Goal: Task Accomplishment & Management: Complete application form

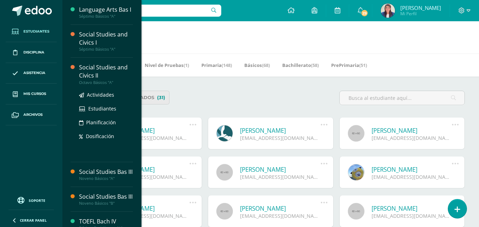
click at [110, 77] on div "Social Studies and Civics II" at bounding box center [106, 71] width 54 height 16
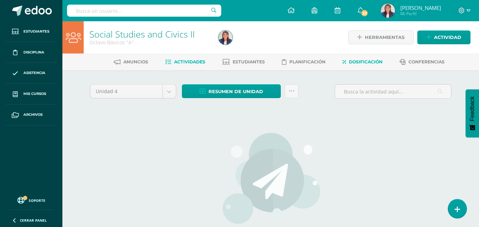
click at [355, 64] on span "Dosificación" at bounding box center [366, 61] width 34 height 5
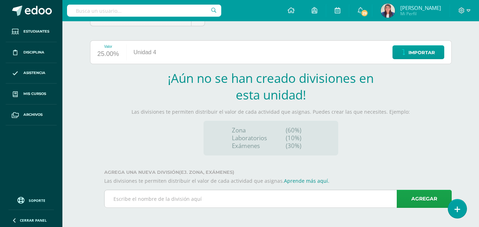
scroll to position [73, 0]
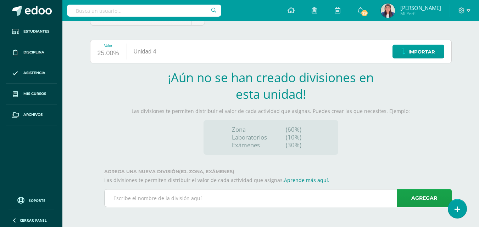
click at [228, 197] on input "text" at bounding box center [278, 198] width 347 height 17
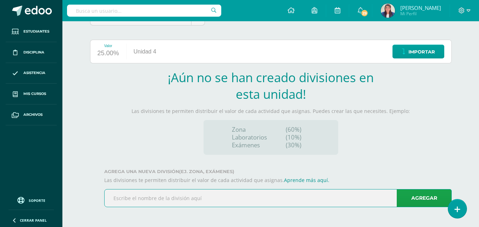
click at [228, 197] on input "text" at bounding box center [278, 198] width 347 height 17
type input "Zone 1"
click at [421, 197] on link "Agregar" at bounding box center [424, 198] width 55 height 18
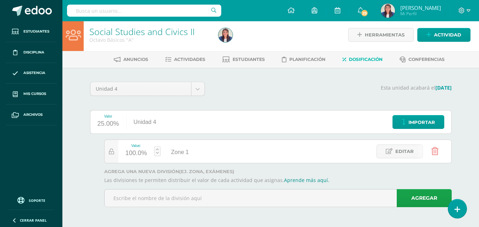
scroll to position [2, 0]
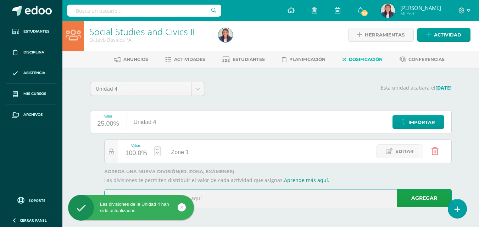
click at [220, 201] on input "text" at bounding box center [278, 198] width 347 height 17
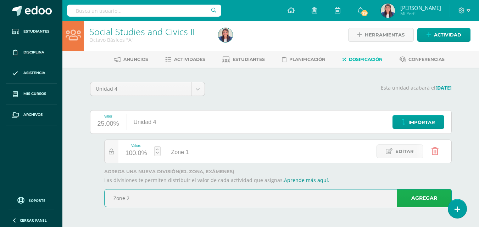
type input "Zone 2"
click at [414, 201] on link "Agregar" at bounding box center [424, 198] width 55 height 18
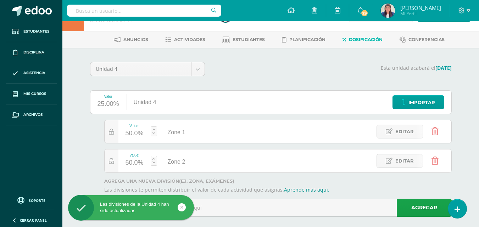
scroll to position [32, 0]
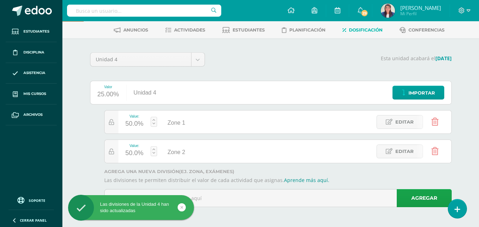
click at [203, 198] on div "Las divisiones de la Unidad 4 han sido actualizadas" at bounding box center [142, 208] width 129 height 27
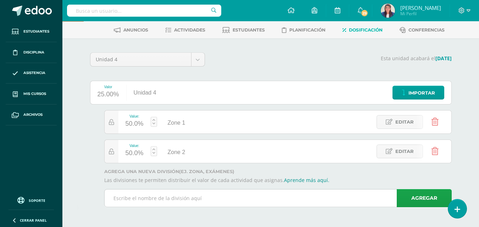
click at [210, 196] on input "text" at bounding box center [278, 198] width 347 height 17
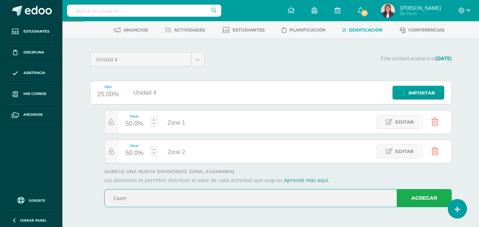
type input "Exam"
click at [420, 198] on link "Agregar" at bounding box center [424, 198] width 55 height 18
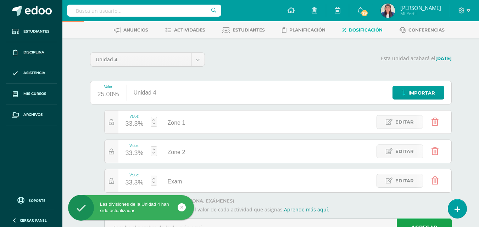
click at [133, 121] on div "33.3%" at bounding box center [134, 123] width 18 height 11
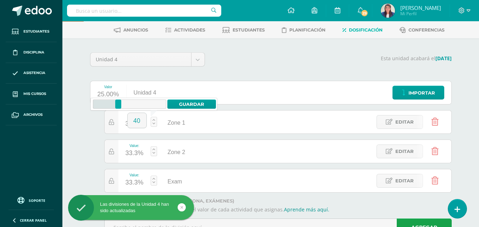
type input "40"
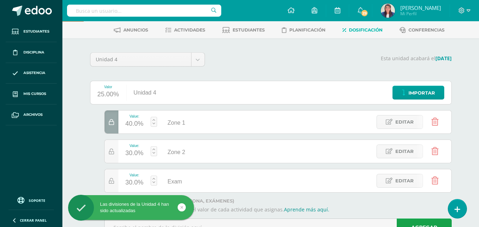
click at [153, 150] on link at bounding box center [154, 151] width 6 height 10
type input "40"
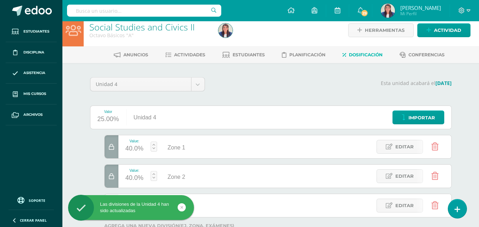
scroll to position [0, 0]
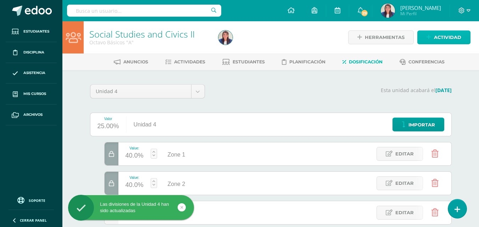
click at [445, 35] on span "Actividad" at bounding box center [447, 37] width 27 height 13
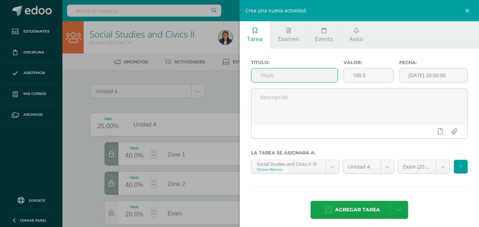
click at [302, 74] on input "text" at bounding box center [294, 75] width 86 height 14
click at [260, 77] on input "Components and Develo" at bounding box center [294, 75] width 86 height 14
click at [307, 76] on input "Ethnic Identity Components and Develo" at bounding box center [294, 75] width 86 height 14
type input "Ethnic Identity Components and Development"
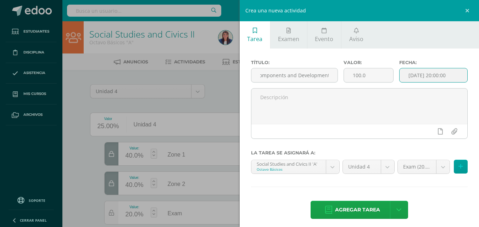
scroll to position [0, 0]
click at [433, 72] on input "[DATE] 20:00:00" at bounding box center [433, 75] width 68 height 14
click at [432, 71] on input "[DATE] 20:00:00" at bounding box center [433, 75] width 68 height 14
click at [434, 73] on input "[DATE] 20:00:00" at bounding box center [433, 75] width 68 height 14
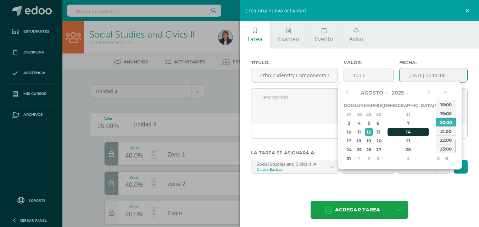
click at [399, 133] on div "14" at bounding box center [408, 132] width 42 height 8
click at [446, 132] on div "21:00" at bounding box center [446, 131] width 20 height 9
type input "2025-08-14 21:00"
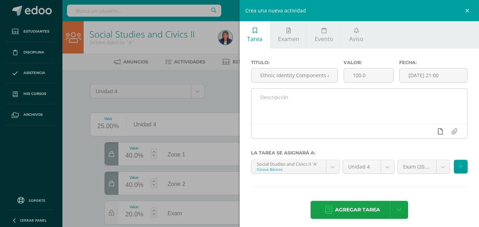
click at [438, 131] on icon at bounding box center [440, 131] width 5 height 6
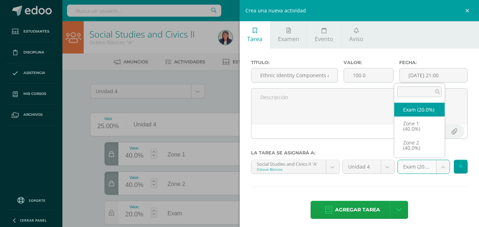
click at [411, 168] on body "Las divisiones de la Unidad 4 han sido actualizadas Las divisiones de la Unidad…" at bounding box center [239, 144] width 479 height 288
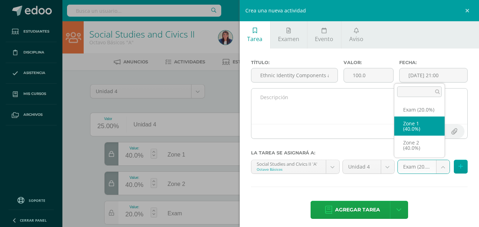
select select "31064"
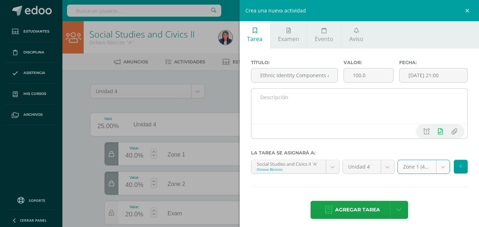
click at [354, 104] on textarea at bounding box center [359, 106] width 216 height 35
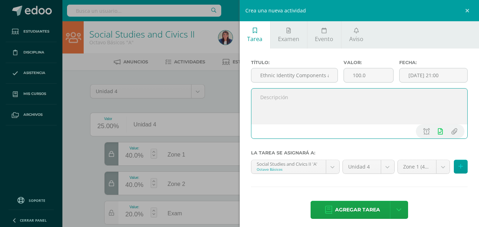
click at [354, 104] on textarea at bounding box center [359, 106] width 216 height 35
type textarea "Hello calss,"
click at [439, 78] on input "2025-08-14 21:00" at bounding box center [433, 75] width 68 height 14
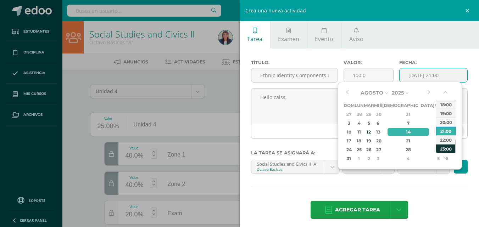
click at [447, 148] on div "23:00" at bounding box center [446, 148] width 20 height 9
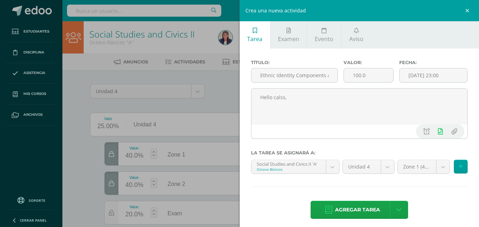
click at [418, 68] on div "Fecha: 2025-08-14 23:00" at bounding box center [433, 74] width 74 height 28
click at [416, 80] on input "2025-08-14 23:00" at bounding box center [433, 75] width 68 height 14
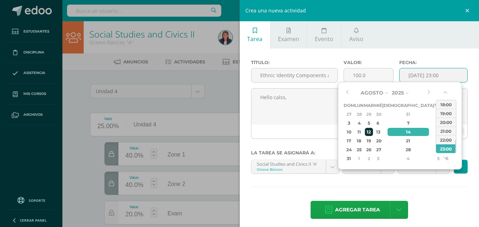
click at [373, 132] on div "12" at bounding box center [369, 132] width 8 height 8
type input "2025-08-12 23:00"
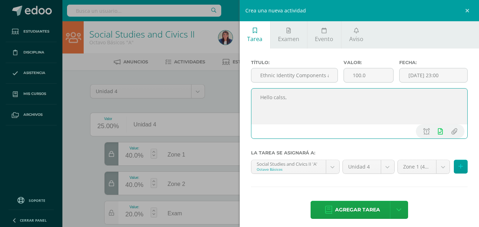
click at [294, 99] on textarea "Hello calss," at bounding box center [359, 106] width 216 height 35
click at [418, 37] on ul "Tarea Examen Evento Aviso" at bounding box center [360, 34] width 240 height 27
click at [414, 107] on textarea "Hello calss," at bounding box center [359, 106] width 216 height 35
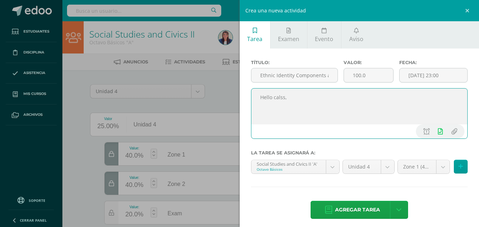
click at [297, 100] on textarea "Hello calss," at bounding box center [359, 106] width 216 height 35
click at [288, 99] on textarea "Hello calss," at bounding box center [359, 106] width 216 height 35
paste textarea "My son, do not despise the Lord's discipline and do not resent his rebuke, beca…"
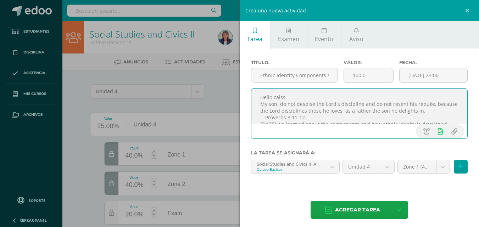
scroll to position [16, 0]
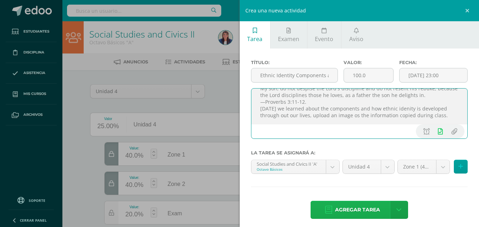
type textarea "Hello calss, My son, do not despise the Lord's discipline and do not resent his…"
click at [340, 207] on span "Agregar tarea" at bounding box center [357, 209] width 45 height 17
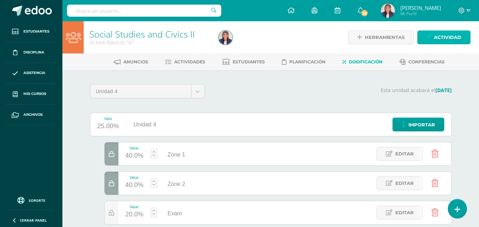
click at [451, 38] on span "Actividad" at bounding box center [447, 37] width 27 height 13
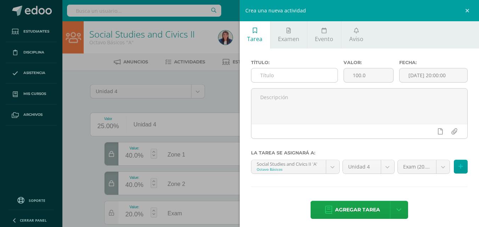
click at [308, 75] on input "text" at bounding box center [294, 75] width 86 height 14
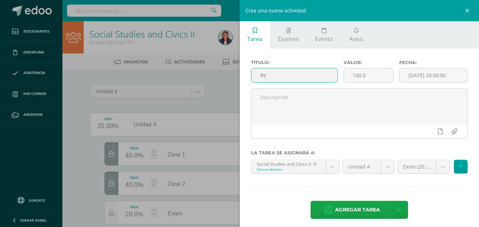
type input "R"
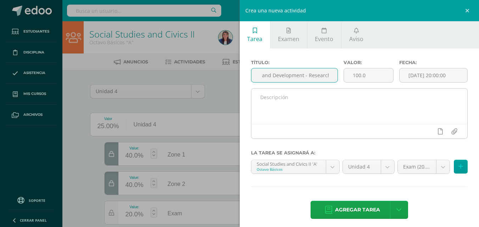
type input "Ethnic Identity Components and Development - Research"
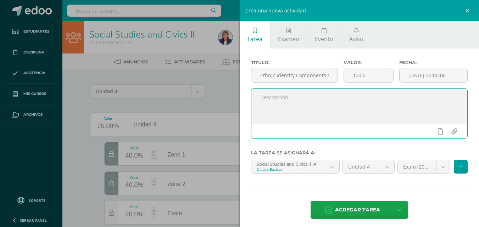
click at [309, 103] on textarea at bounding box center [359, 106] width 216 height 35
click at [309, 103] on textarea "Hello class," at bounding box center [359, 106] width 216 height 35
paste textarea "My son, do not despise the Lord's discipline and do not resent his rebuke, beca…"
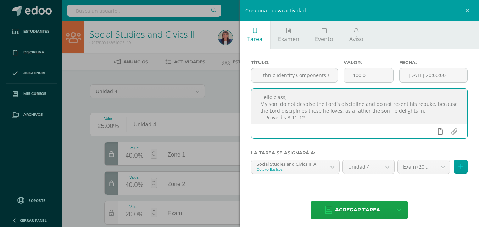
type textarea "Hello class, My son, do not despise the Lord's discipline and do not resent his…"
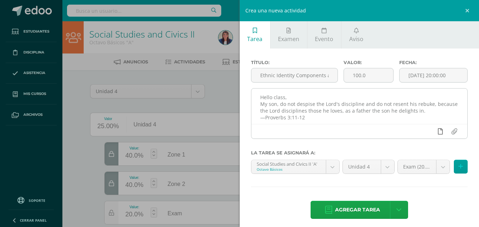
click at [437, 129] on link at bounding box center [440, 131] width 14 height 13
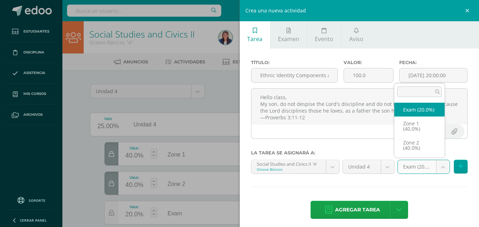
click at [434, 167] on body "Tarea asignada exitosamente Estudiantes Disciplina Asistencia Mis cursos Archiv…" at bounding box center [239, 144] width 479 height 288
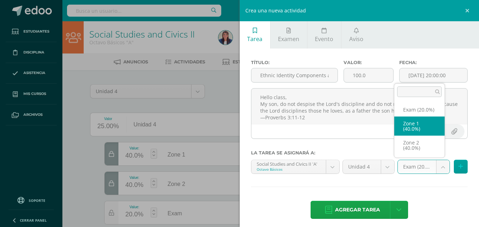
select select "31064"
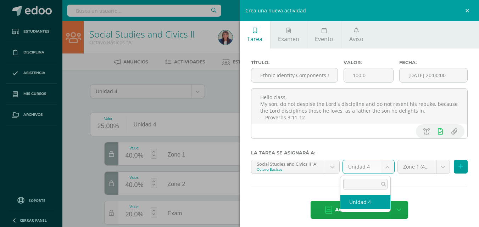
click at [386, 165] on body "Tarea asignada exitosamente Estudiantes Disciplina Asistencia Mis cursos Archiv…" at bounding box center [239, 144] width 479 height 288
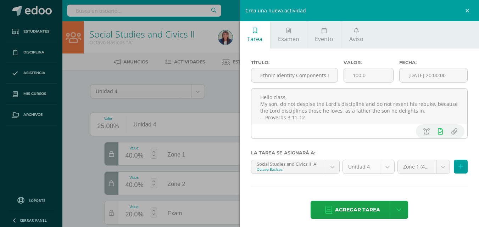
click at [386, 165] on body "Tarea asignada exitosamente Estudiantes Disciplina Asistencia Mis cursos Archiv…" at bounding box center [239, 144] width 479 height 288
click at [441, 73] on input "[DATE] 20:00:00" at bounding box center [433, 75] width 68 height 14
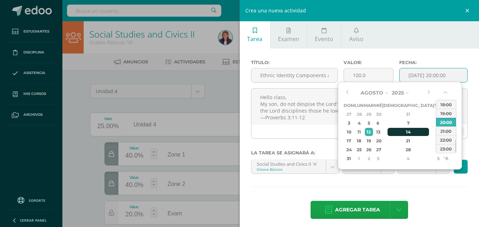
click at [400, 132] on div "14" at bounding box center [408, 132] width 42 height 8
click at [447, 133] on div "21:00" at bounding box center [446, 131] width 20 height 9
type input "2025-08-14 21:00"
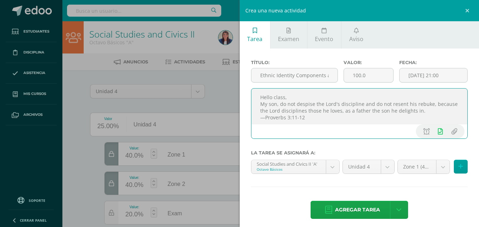
click at [331, 118] on textarea "Hello class, My son, do not despise the Lord's discipline and do not resent his…" at bounding box center [359, 106] width 216 height 35
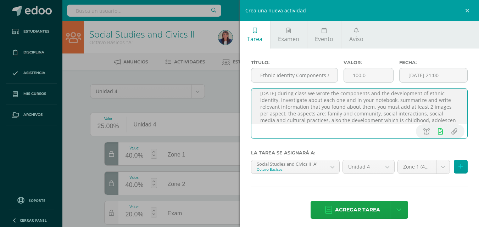
scroll to position [38, 0]
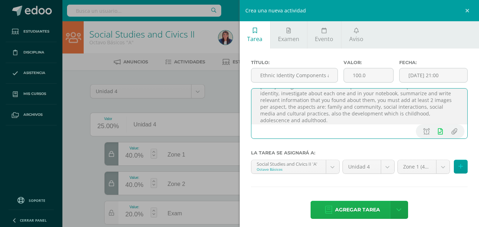
type textarea "Hello class, My son, do not despise the Lord's discipline and do not resent his…"
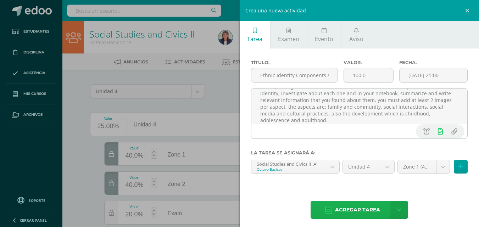
click at [364, 211] on span "Agregar tarea" at bounding box center [357, 209] width 45 height 17
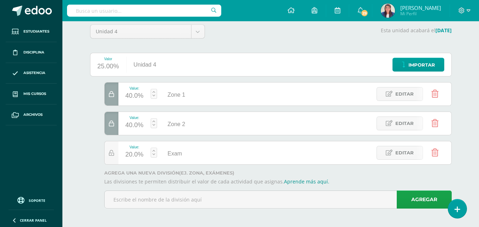
scroll to position [61, 0]
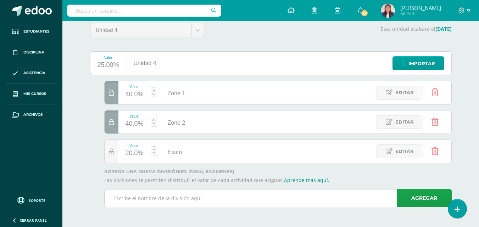
click at [356, 197] on div "Agregar 1.0" at bounding box center [277, 201] width 347 height 24
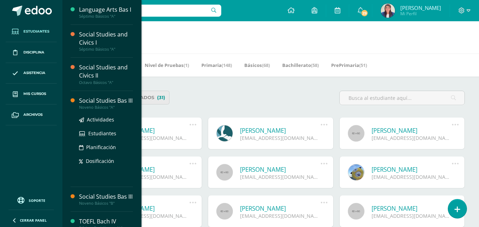
click at [120, 105] on div "Social Studies Bas III" at bounding box center [106, 101] width 54 height 8
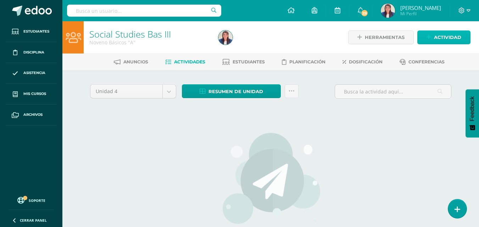
click at [433, 34] on link "Actividad" at bounding box center [443, 37] width 53 height 14
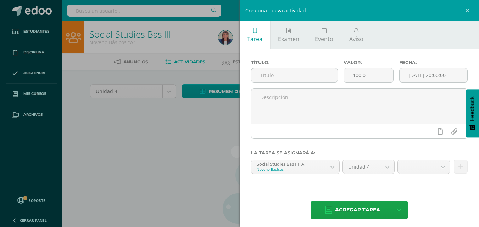
click at [314, 66] on div "Título:" at bounding box center [294, 74] width 92 height 28
click at [310, 76] on input "text" at bounding box center [294, 75] width 86 height 14
type input "Level test"
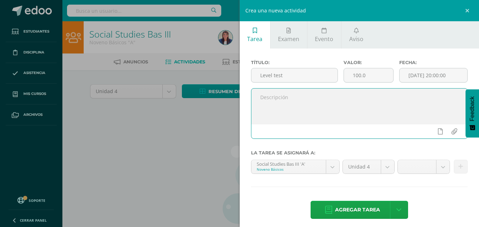
click at [296, 116] on textarea at bounding box center [359, 106] width 216 height 35
paste textarea "[URL][DOMAIN_NAME]"
type textarea "Hello class, https://www.efset.org/"
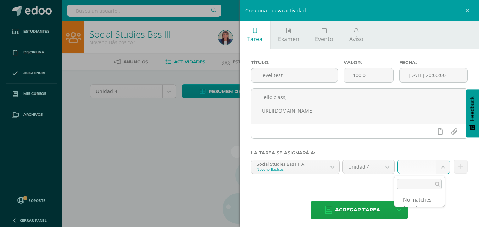
click at [428, 163] on body "Estudiantes Disciplina Asistencia Mis cursos Archivos Soporte Ayuda Reportar un…" at bounding box center [239, 152] width 479 height 304
click at [466, 10] on body "Estudiantes Disciplina Asistencia Mis cursos Archivos Soporte Ayuda Reportar un…" at bounding box center [239, 152] width 479 height 304
click at [466, 10] on link at bounding box center [468, 10] width 21 height 21
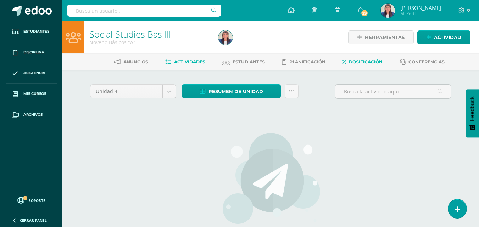
click at [374, 63] on span "Dosificación" at bounding box center [366, 61] width 34 height 5
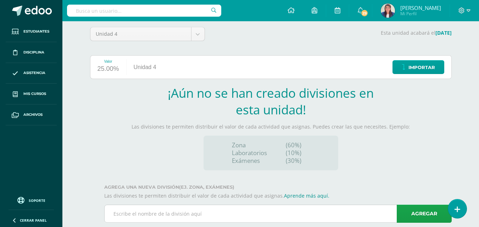
scroll to position [57, 0]
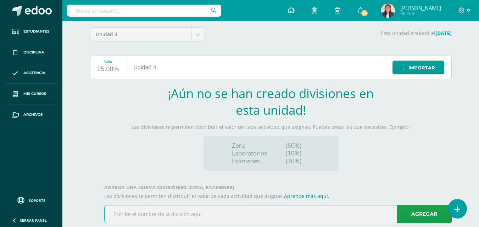
click at [232, 214] on input "text" at bounding box center [278, 214] width 347 height 17
type input "Zone 1"
click at [414, 213] on link "Agregar" at bounding box center [424, 214] width 55 height 18
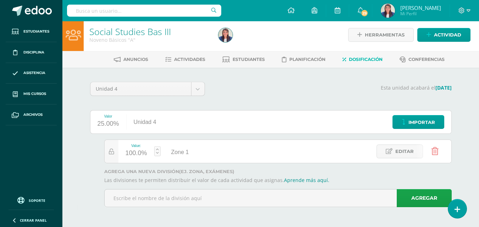
scroll to position [2, 0]
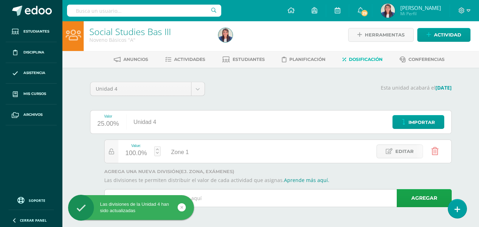
click at [248, 199] on input "text" at bounding box center [278, 198] width 347 height 17
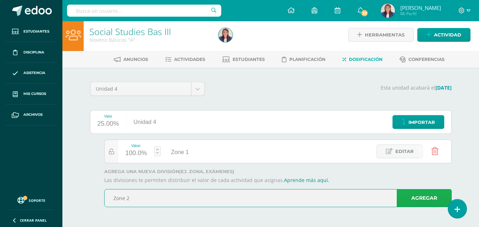
type input "Zone 2"
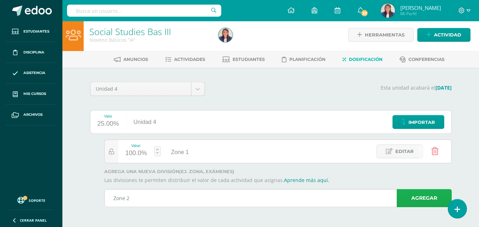
click at [412, 198] on link "Agregar" at bounding box center [424, 198] width 55 height 18
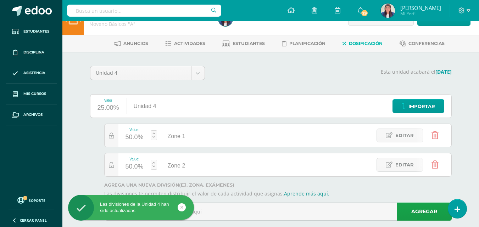
scroll to position [32, 0]
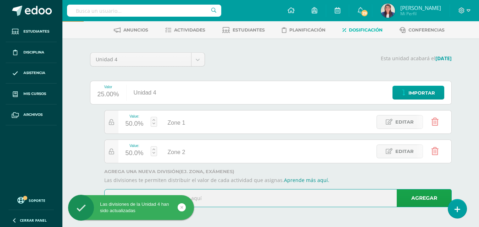
click at [248, 199] on input "text" at bounding box center [278, 198] width 347 height 17
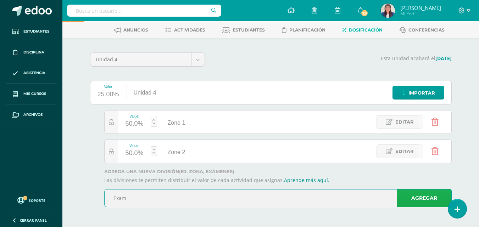
type input "Exam"
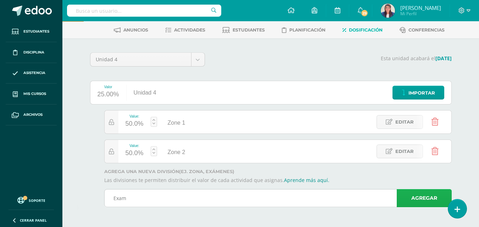
click at [420, 201] on link "Agregar" at bounding box center [424, 198] width 55 height 18
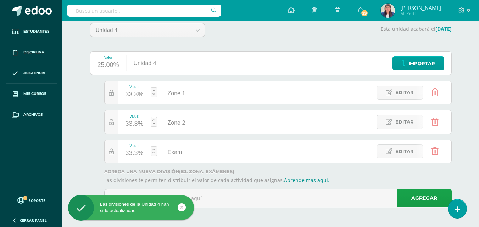
scroll to position [0, 0]
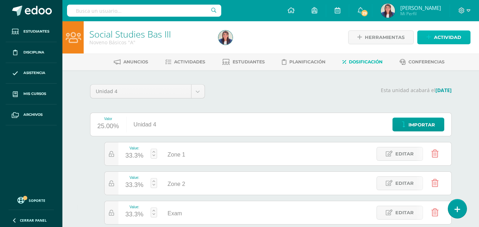
click at [442, 38] on span "Actividad" at bounding box center [447, 37] width 27 height 13
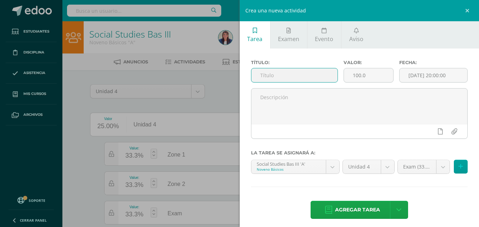
click at [312, 74] on input "text" at bounding box center [294, 75] width 86 height 14
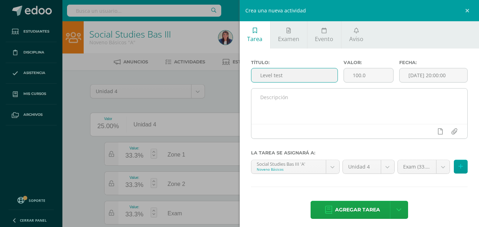
type input "Level test"
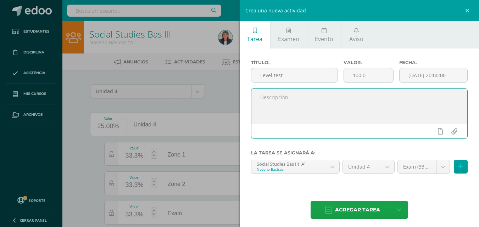
click at [301, 116] on textarea at bounding box center [359, 106] width 216 height 35
paste textarea "[URL][DOMAIN_NAME]"
type textarea "[URL][DOMAIN_NAME]"
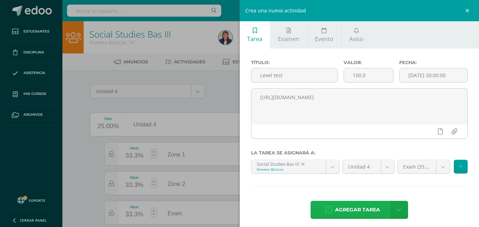
click at [345, 207] on span "Agregar tarea" at bounding box center [357, 209] width 45 height 17
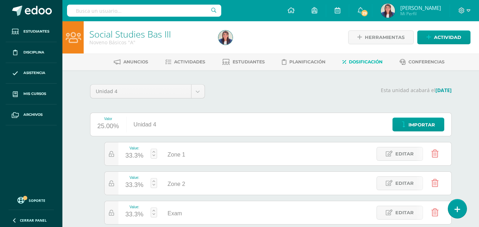
click at [132, 156] on div "33.3%" at bounding box center [134, 155] width 18 height 11
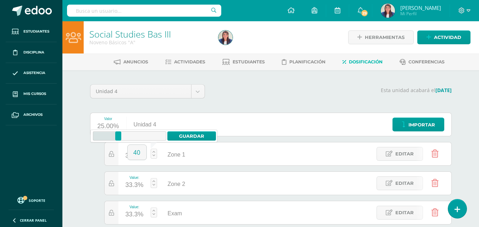
type input "40"
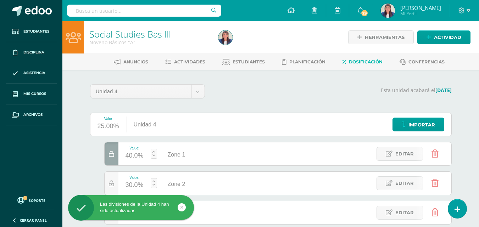
click at [133, 183] on div "30.0%" at bounding box center [134, 185] width 18 height 11
type input "40"
click at [193, 62] on span "Actividades" at bounding box center [189, 61] width 31 height 5
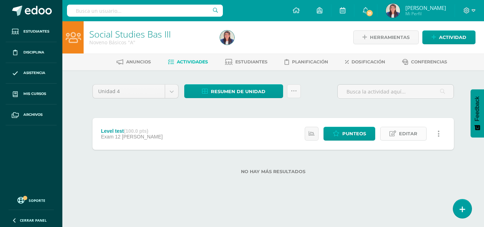
click at [400, 131] on span "Editar" at bounding box center [408, 133] width 18 height 13
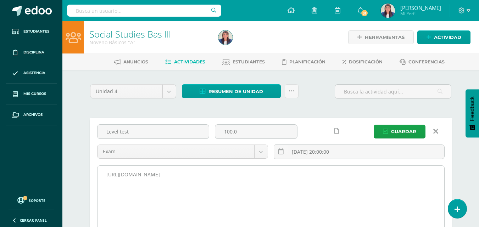
click at [251, 171] on textarea "[URL][DOMAIN_NAME]" at bounding box center [270, 205] width 347 height 78
paste textarea "Romans 15:13: "I pray that [DEMOGRAPHIC_DATA], the source of hope, will fill yo…"
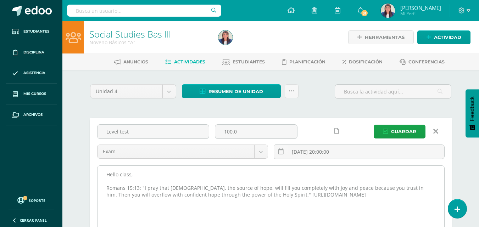
click at [184, 176] on textarea "[URL][DOMAIN_NAME]" at bounding box center [270, 205] width 347 height 78
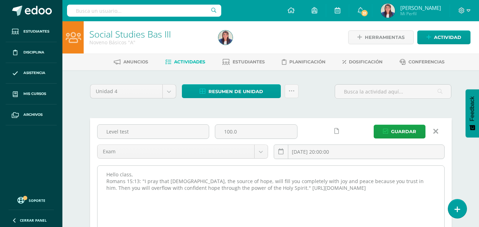
click at [241, 190] on textarea "[URL][DOMAIN_NAME]" at bounding box center [270, 205] width 347 height 78
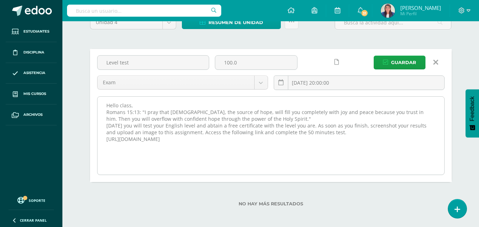
scroll to position [69, 0]
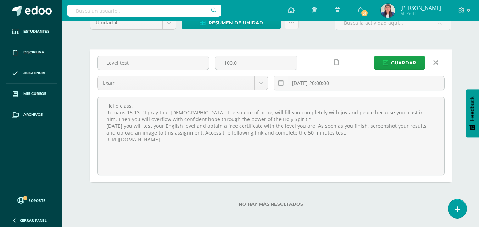
type textarea "Hello class, Romans 15:13: "I pray that [DEMOGRAPHIC_DATA], the source of hope,…"
click at [337, 62] on icon at bounding box center [336, 63] width 5 height 6
click at [399, 62] on span "Guardar" at bounding box center [403, 62] width 25 height 13
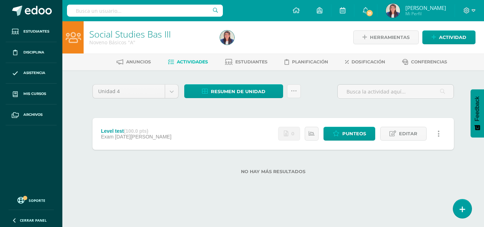
click at [397, 63] on ul "Anuncios Actividades Estudiantes Planificación Dosificación Conferencias" at bounding box center [282, 62] width 422 height 12
